Goal: Information Seeking & Learning: Find specific fact

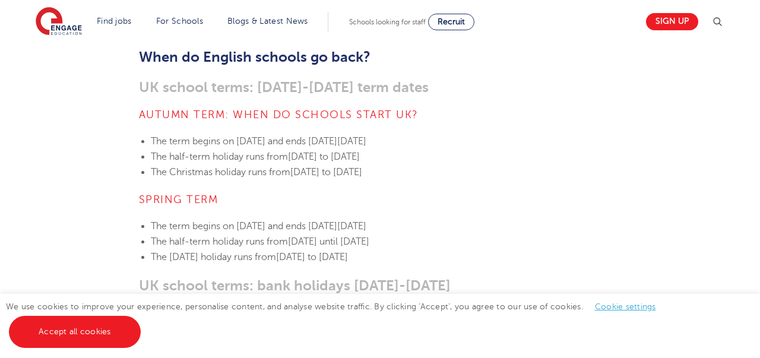
scroll to position [466, 0]
drag, startPoint x: 153, startPoint y: 122, endPoint x: 551, endPoint y: 122, distance: 398.6
click at [551, 133] on li "The term begins [DATE][DATE] and ends [DATE][DATE]" at bounding box center [386, 140] width 471 height 15
click at [151, 220] on span "The term begins on" at bounding box center [192, 225] width 83 height 11
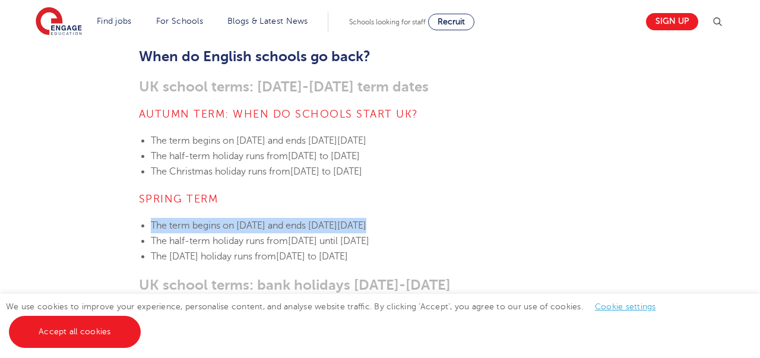
drag, startPoint x: 151, startPoint y: 207, endPoint x: 503, endPoint y: 205, distance: 351.7
click at [503, 218] on li "The term begins [DATE][DATE] and ends [DATE][DATE]" at bounding box center [386, 225] width 471 height 15
drag, startPoint x: 169, startPoint y: 141, endPoint x: 551, endPoint y: 141, distance: 381.3
click at [551, 149] on li "The half-term holiday runs from [DATE] to [DATE]" at bounding box center [386, 156] width 471 height 15
drag, startPoint x: 170, startPoint y: 156, endPoint x: 552, endPoint y: 154, distance: 381.9
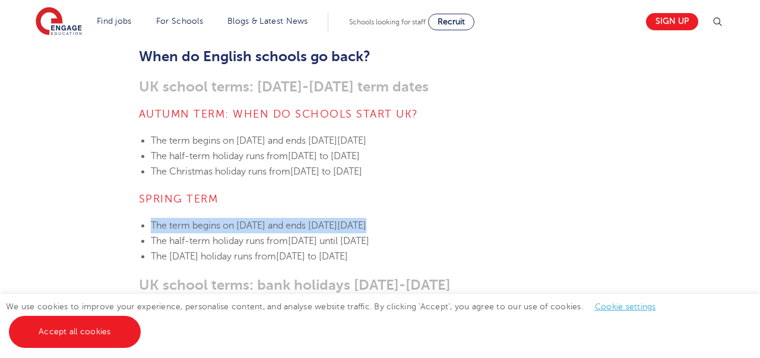
click at [552, 164] on li "The Christmas holiday runs from [DATE] to [DATE]" at bounding box center [386, 171] width 471 height 15
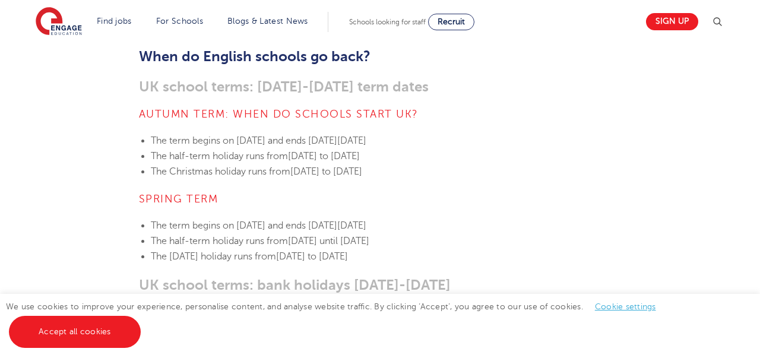
drag, startPoint x: 153, startPoint y: 226, endPoint x: 308, endPoint y: 221, distance: 155.1
click at [308, 233] on li "The half-term holiday runs from [DATE] until [DATE]" at bounding box center [386, 240] width 471 height 15
click at [203, 236] on span "The half-term holiday runs from" at bounding box center [219, 241] width 137 height 11
drag, startPoint x: 333, startPoint y: 226, endPoint x: 535, endPoint y: 223, distance: 202.0
click at [369, 236] on span "[DATE] until [DATE]" at bounding box center [328, 241] width 81 height 11
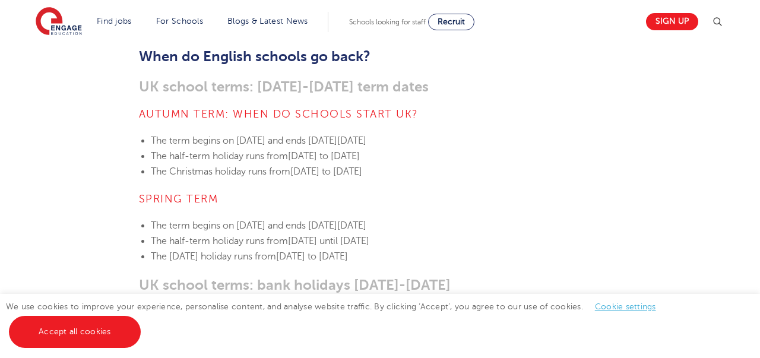
drag, startPoint x: 170, startPoint y: 239, endPoint x: 491, endPoint y: 244, distance: 320.2
click at [491, 249] on li "The [DATE] holiday runs from [DATE] to [DATE]" at bounding box center [386, 256] width 471 height 15
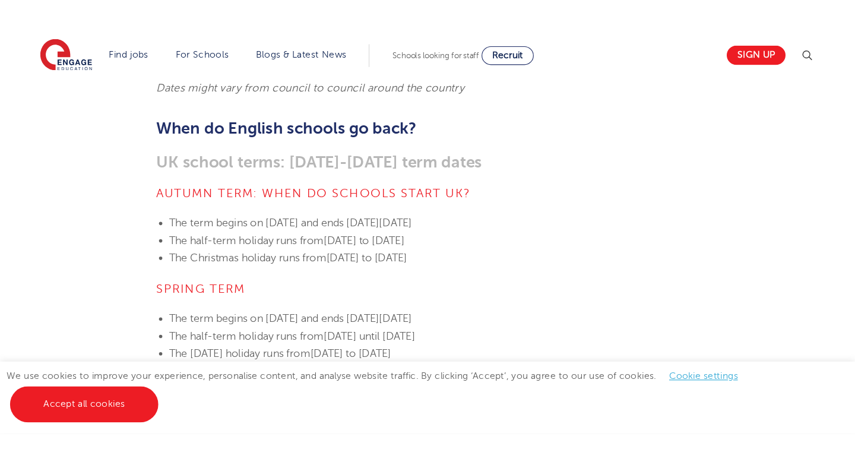
scroll to position [409, 0]
